Goal: Find specific page/section: Find specific page/section

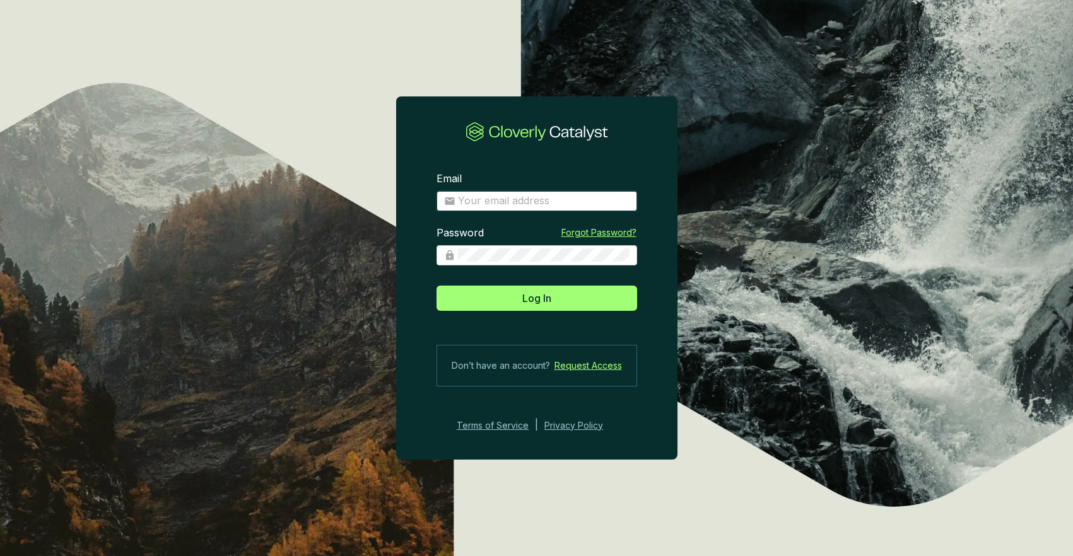
click at [494, 201] on input "Email" at bounding box center [544, 201] width 172 height 14
type input "[EMAIL_ADDRESS][DOMAIN_NAME]"
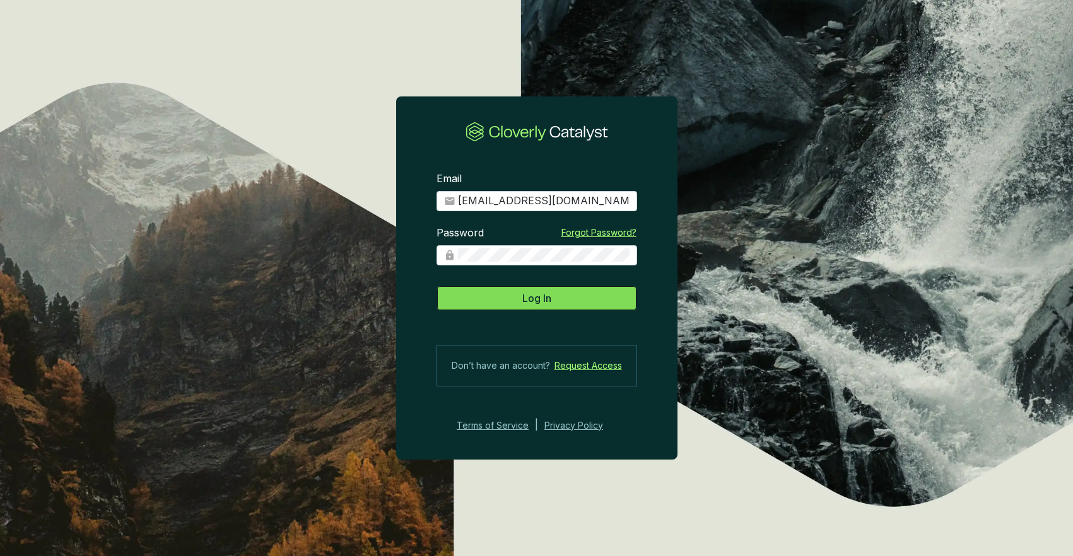
click at [528, 302] on span "Log In" at bounding box center [536, 298] width 29 height 15
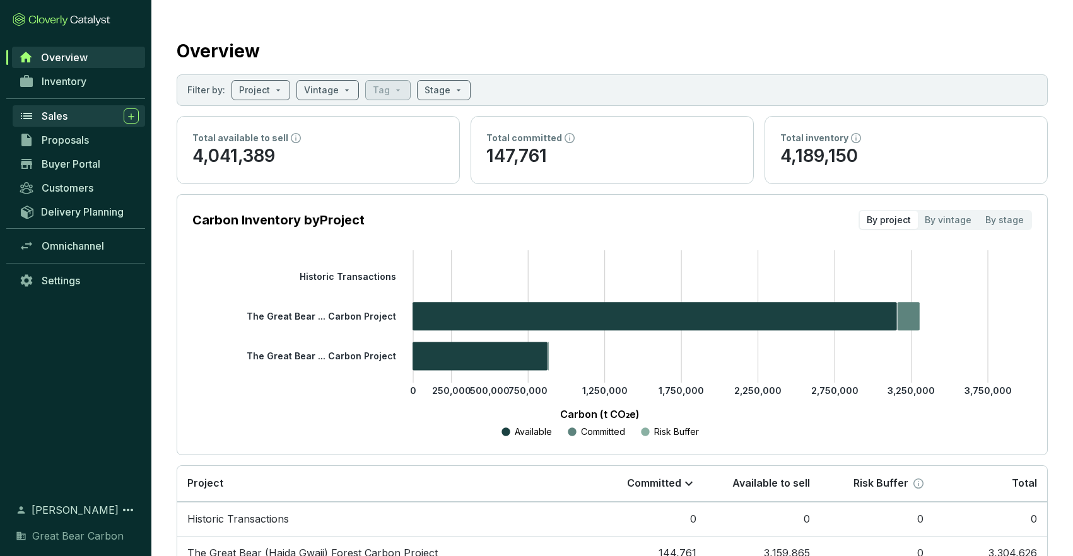
click at [58, 117] on span "Sales" at bounding box center [55, 116] width 26 height 13
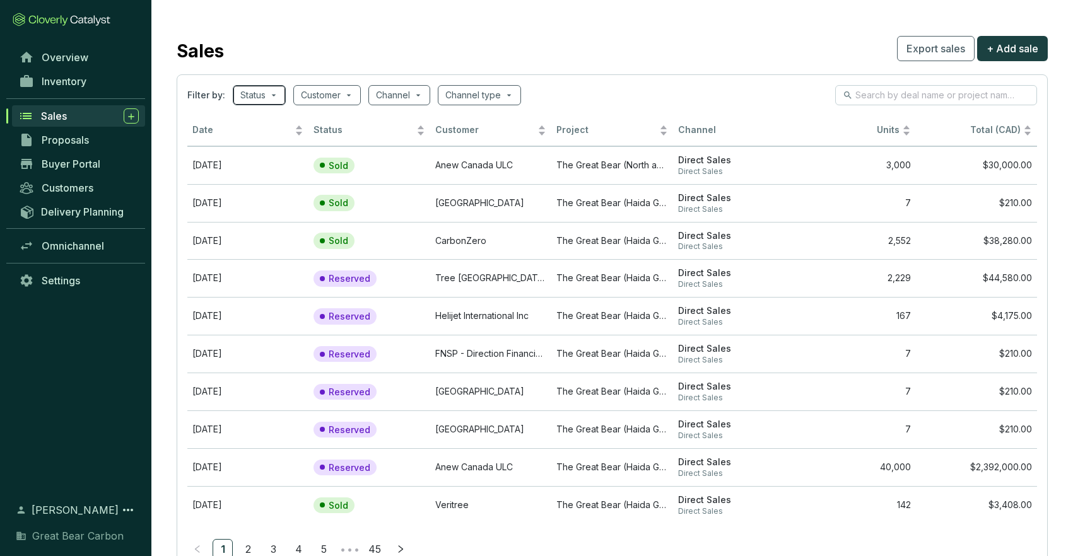
click at [272, 98] on span at bounding box center [259, 95] width 38 height 19
click at [443, 49] on div "Sales Export sales + Add sale" at bounding box center [612, 49] width 871 height 32
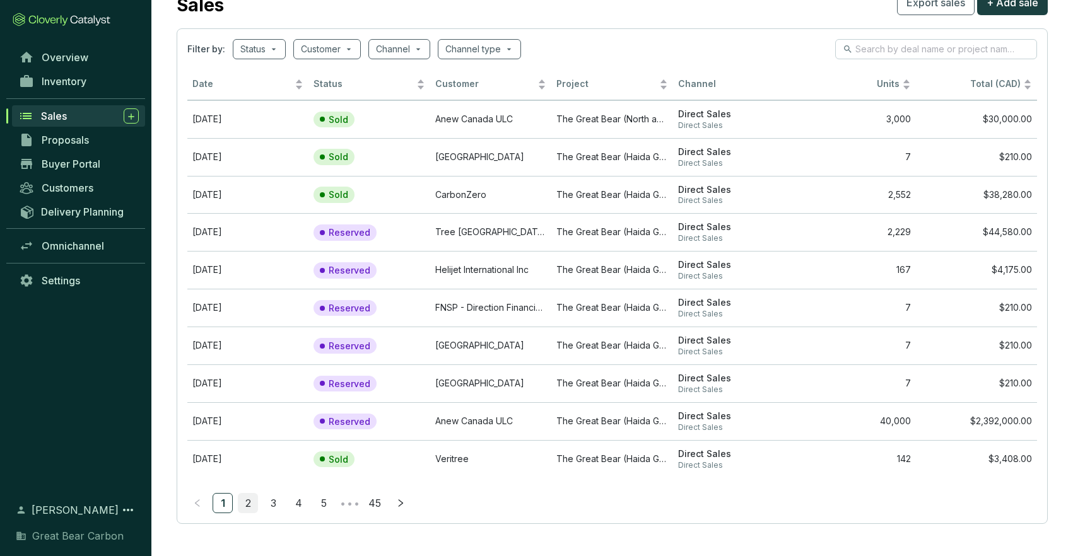
click at [245, 504] on link "2" at bounding box center [247, 503] width 19 height 19
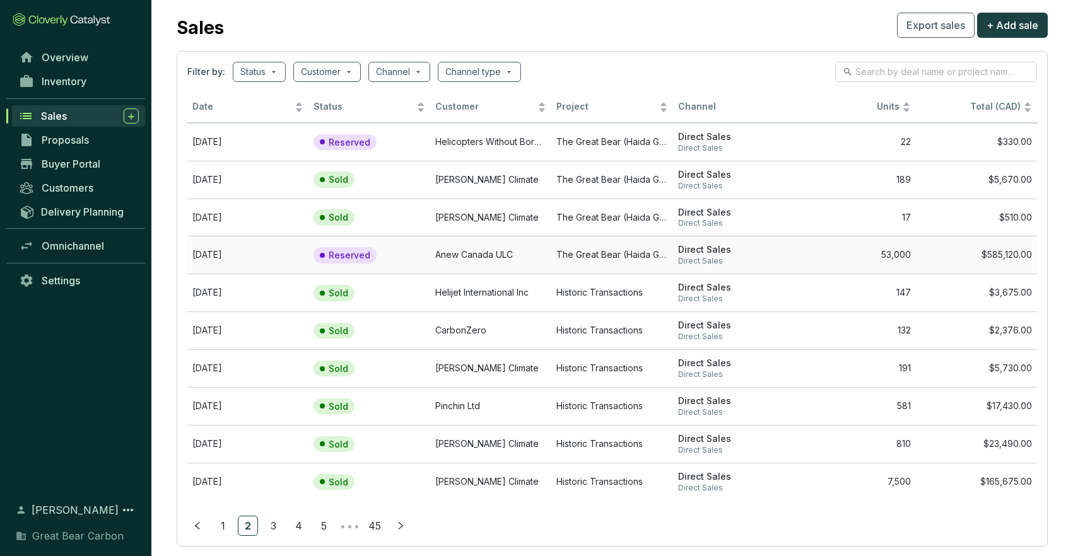
scroll to position [0, 0]
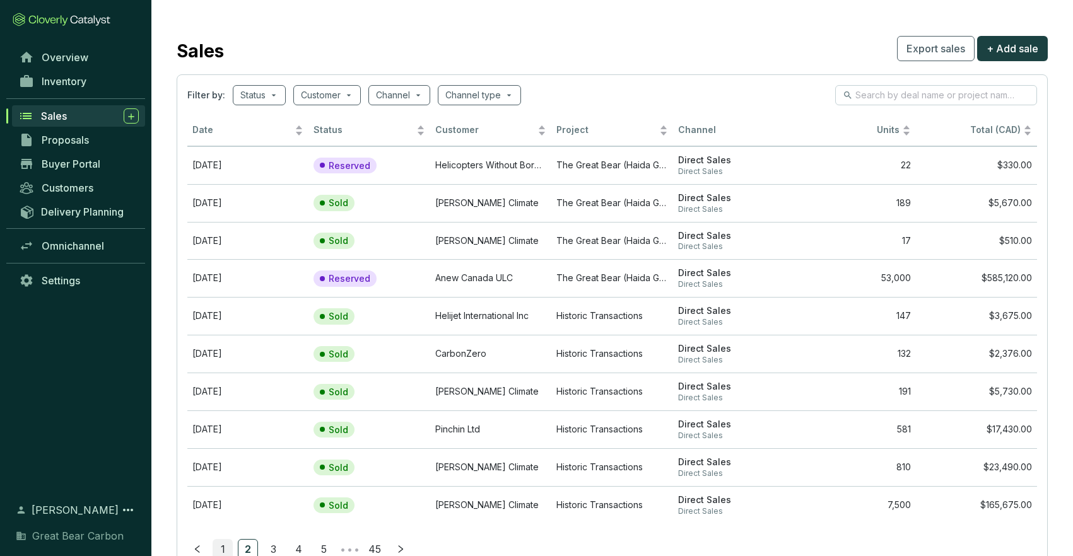
click at [223, 550] on link "1" at bounding box center [222, 549] width 19 height 19
